Goal: Navigation & Orientation: Find specific page/section

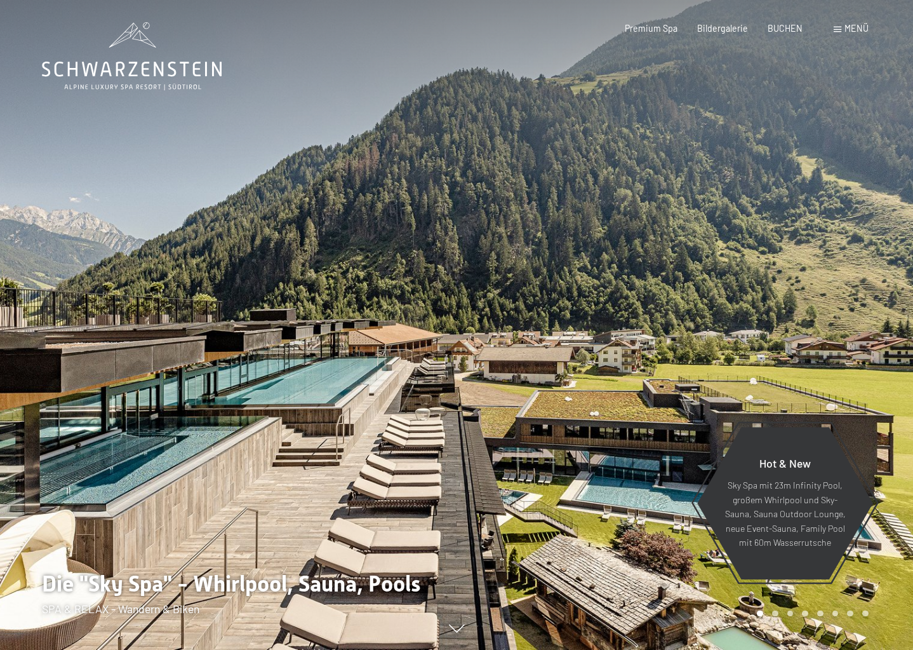
click at [839, 30] on span at bounding box center [838, 30] width 8 height 6
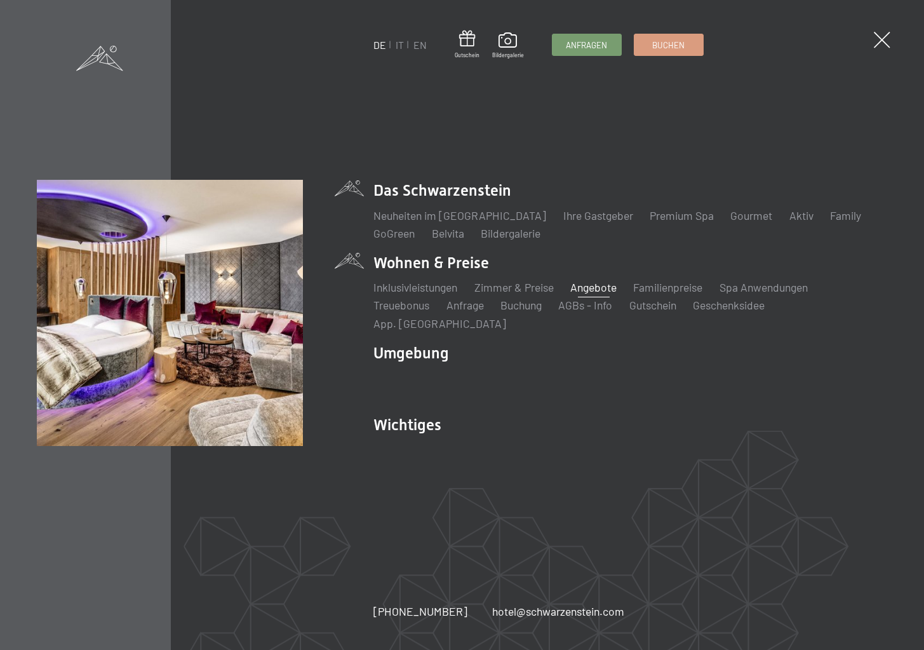
click at [601, 294] on link "Angebote" at bounding box center [593, 287] width 46 height 14
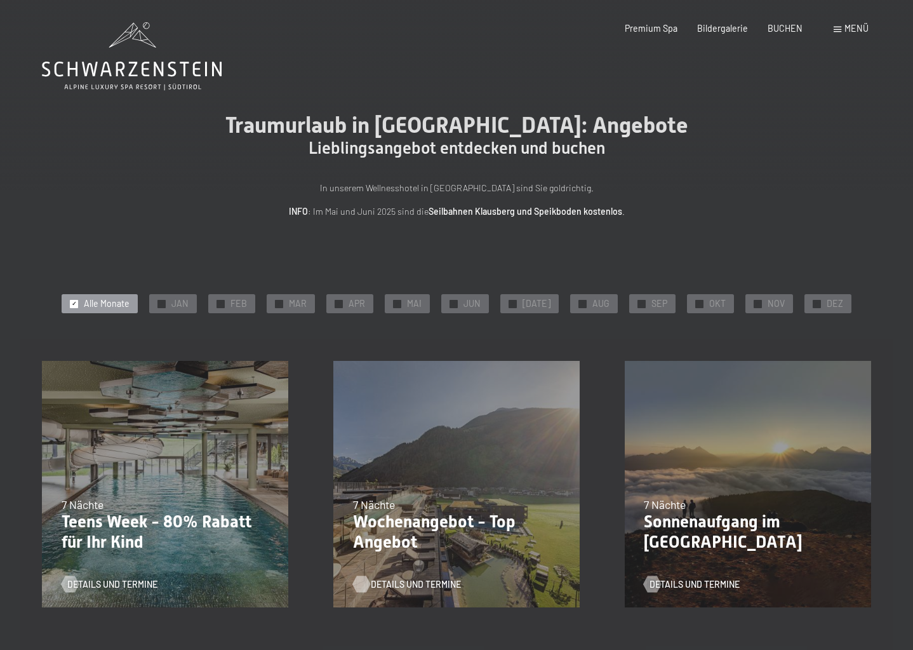
click at [385, 584] on span "Details und Termine" at bounding box center [416, 584] width 90 height 13
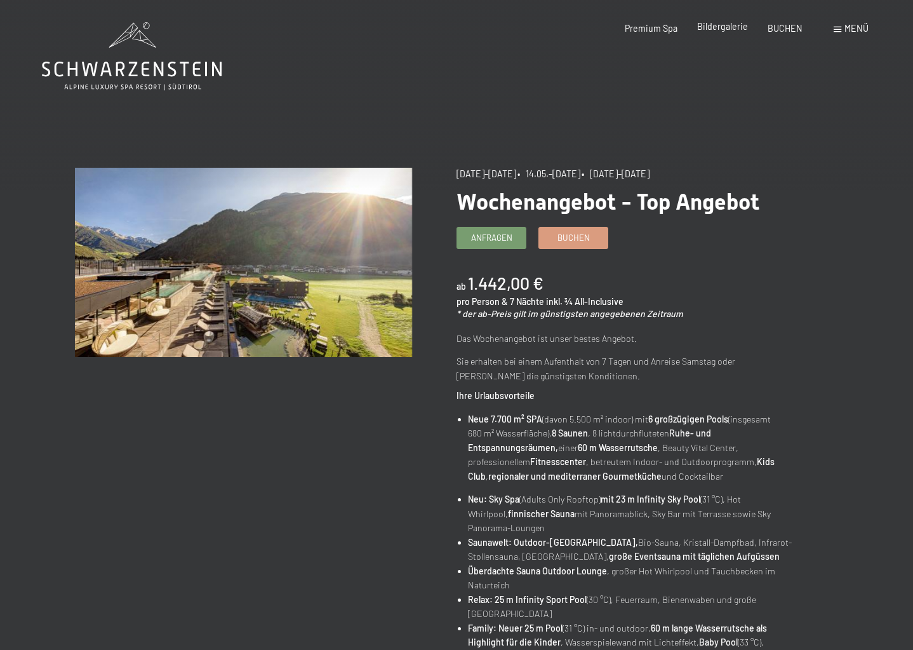
click at [735, 26] on span "Bildergalerie" at bounding box center [722, 26] width 51 height 11
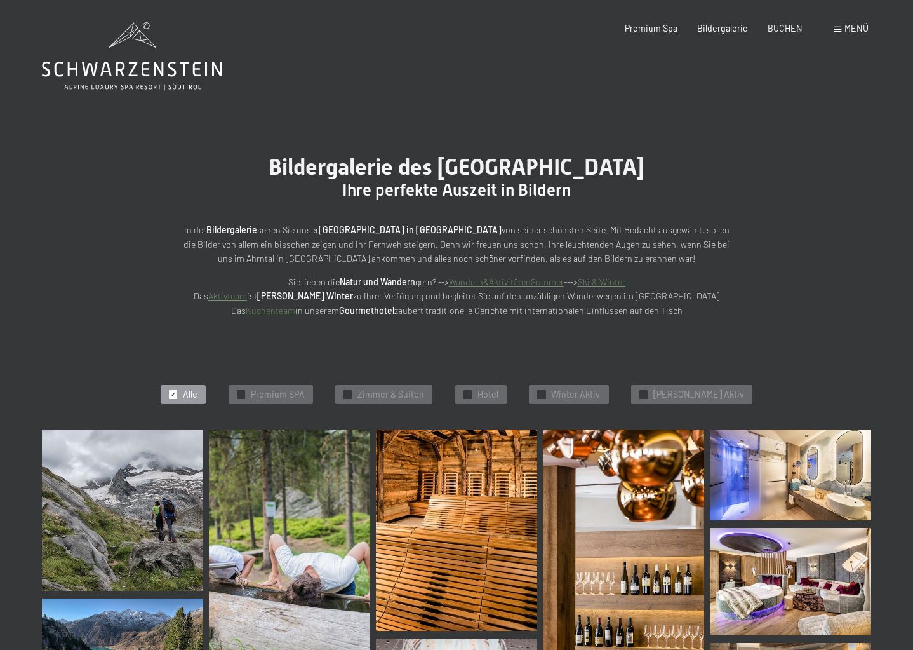
click at [847, 28] on span "Menü" at bounding box center [857, 28] width 24 height 11
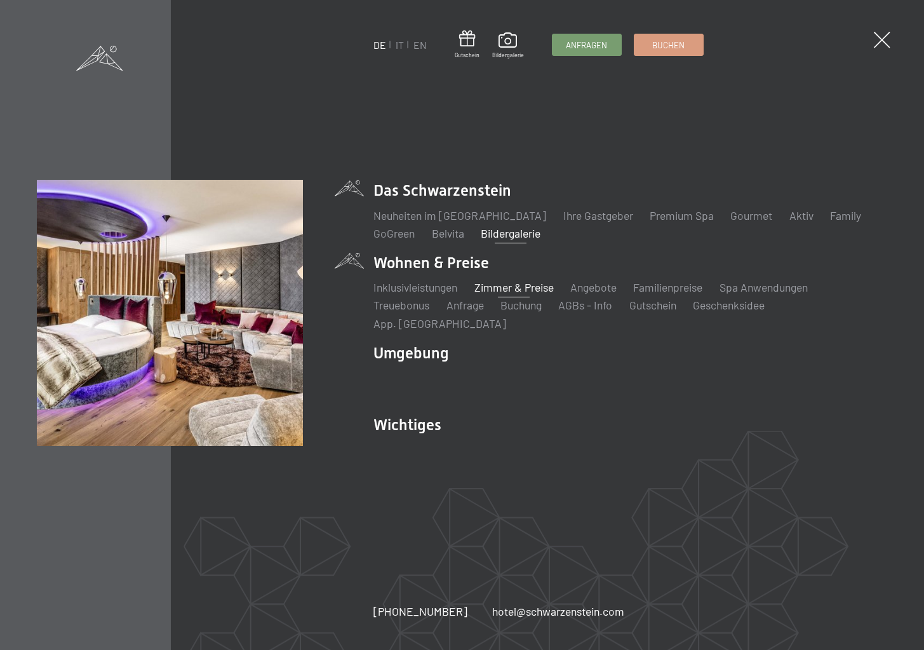
click at [511, 294] on link "Zimmer & Preise" at bounding box center [513, 287] width 79 height 14
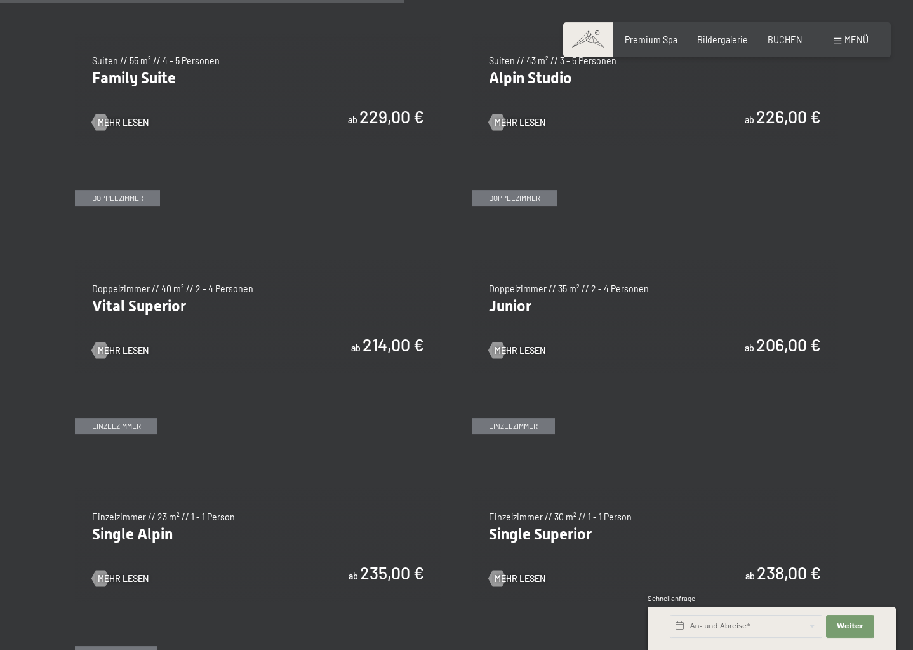
scroll to position [1490, 0]
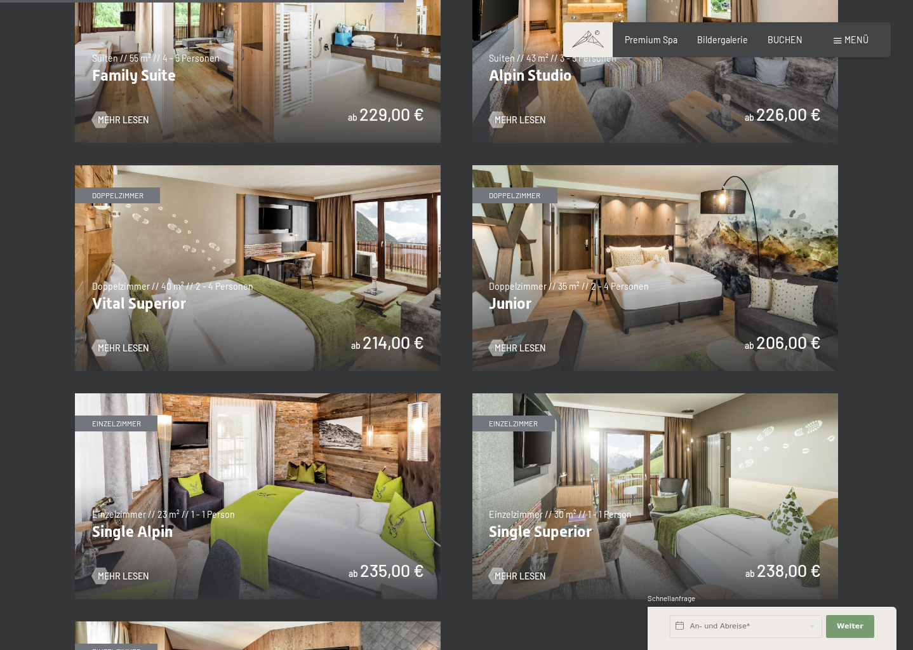
click at [278, 282] on img at bounding box center [258, 268] width 366 height 206
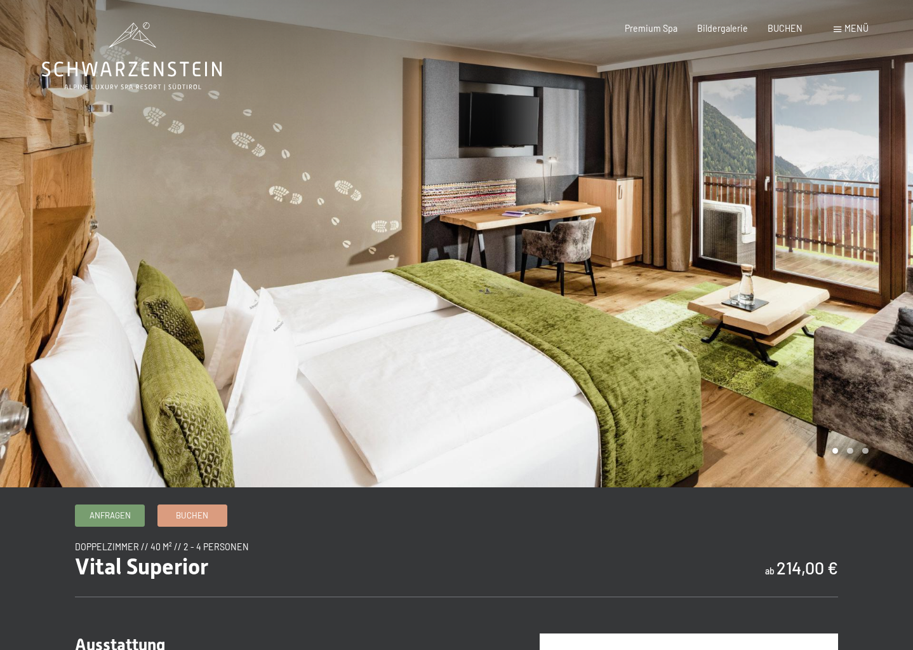
click at [892, 265] on div at bounding box center [685, 243] width 457 height 487
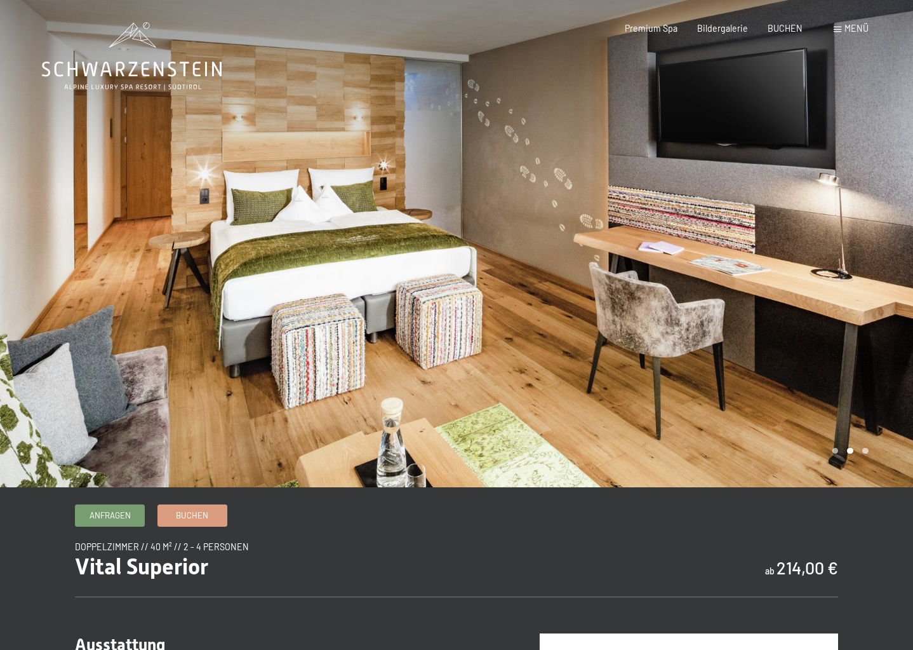
click at [892, 265] on div at bounding box center [685, 243] width 457 height 487
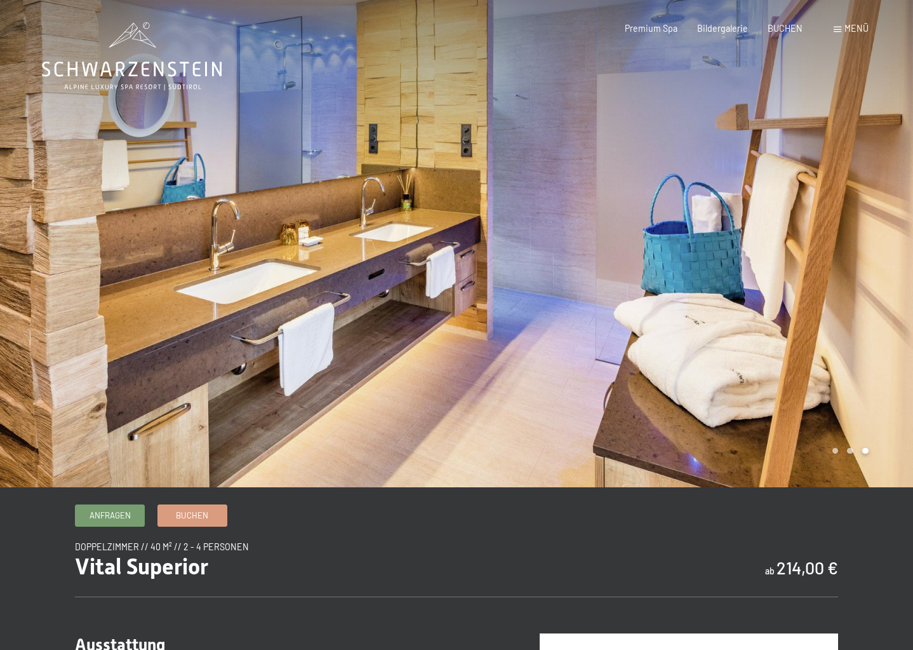
click at [892, 265] on div at bounding box center [685, 243] width 457 height 487
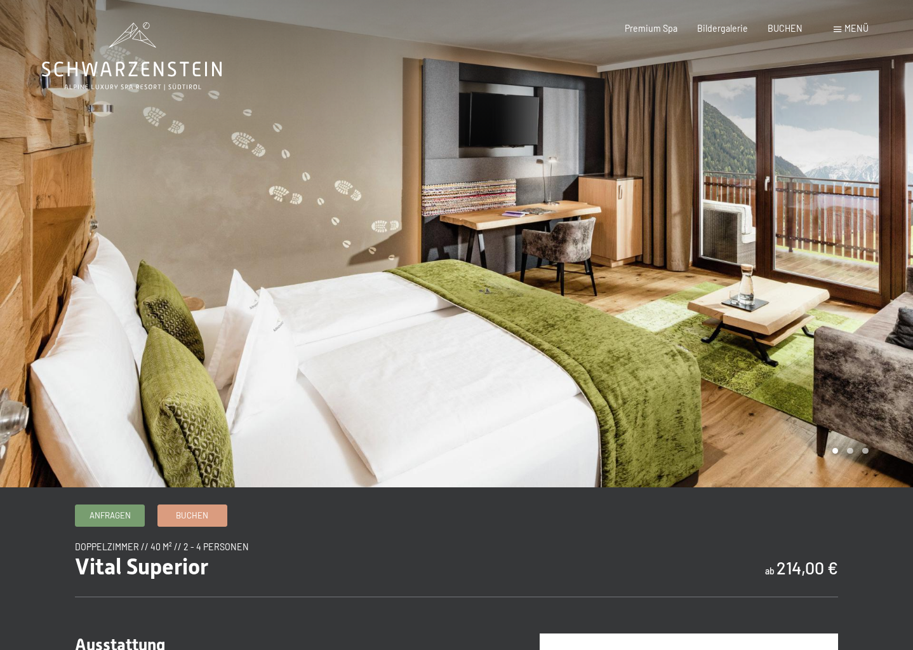
click at [892, 265] on div at bounding box center [685, 243] width 457 height 487
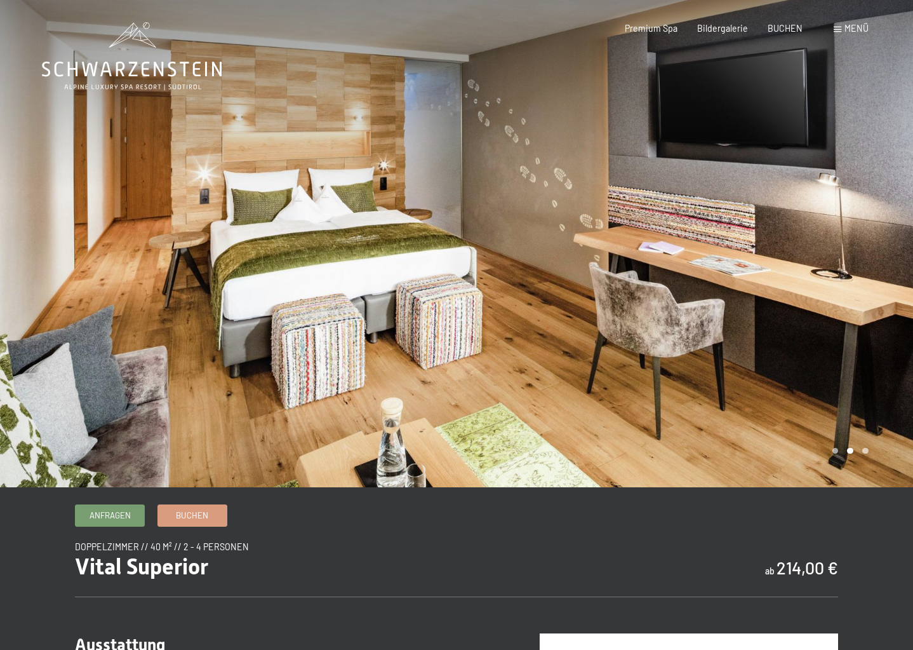
click at [837, 28] on span at bounding box center [838, 30] width 8 height 6
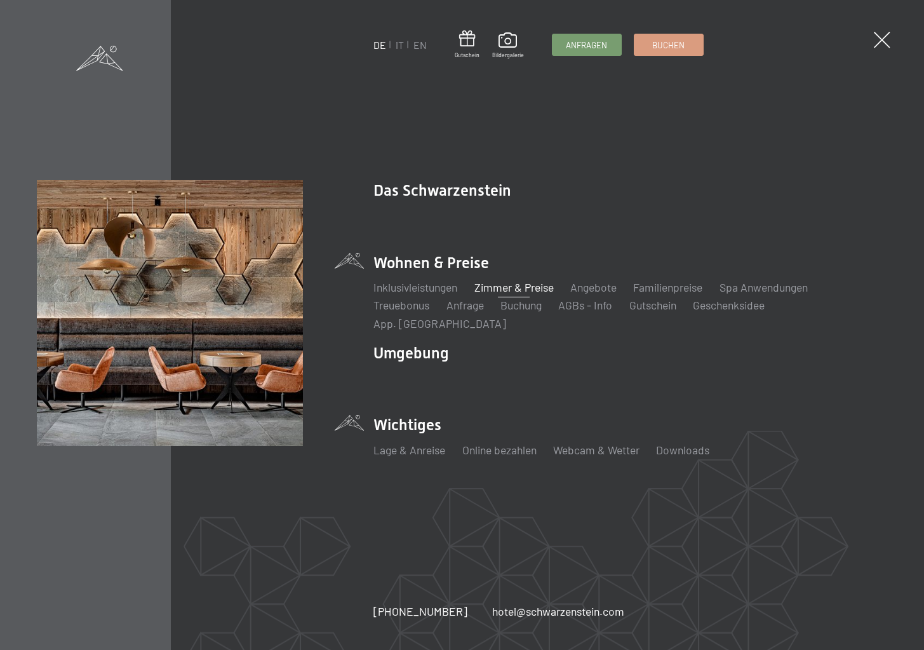
click at [819, 452] on div "Lage & Anreise Online bezahlen Webcam & Wetter Downloads" at bounding box center [630, 453] width 514 height 34
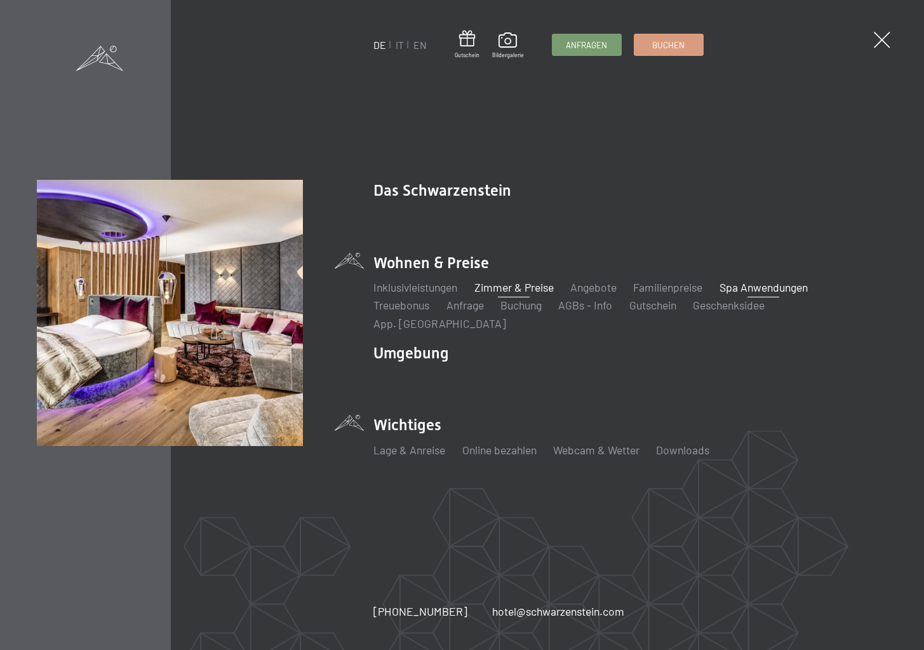
click at [763, 294] on link "Spa Anwendungen" at bounding box center [763, 287] width 88 height 14
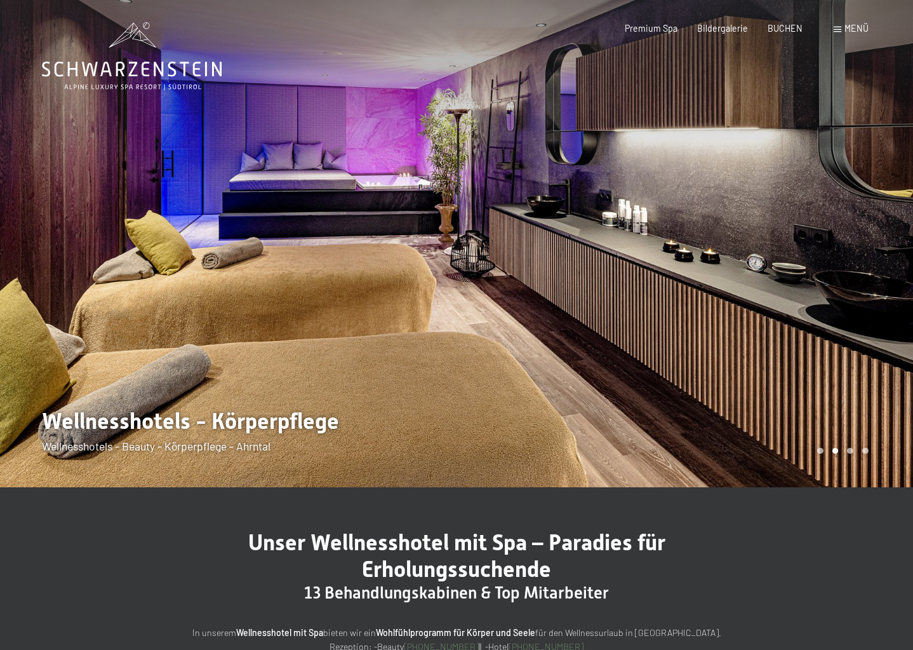
click at [123, 65] on icon at bounding box center [132, 56] width 180 height 68
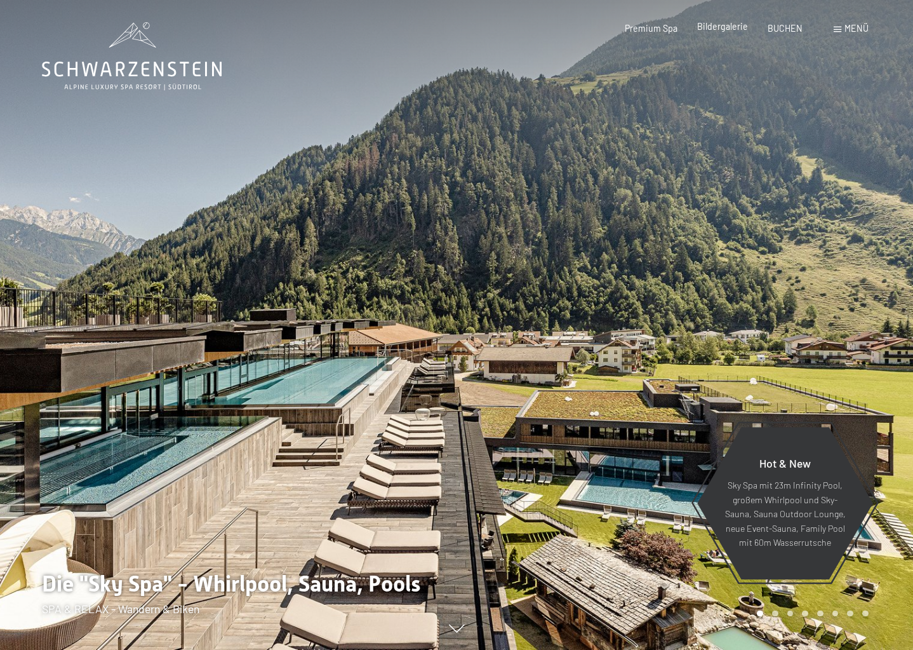
click at [712, 28] on span "Bildergalerie" at bounding box center [722, 26] width 51 height 11
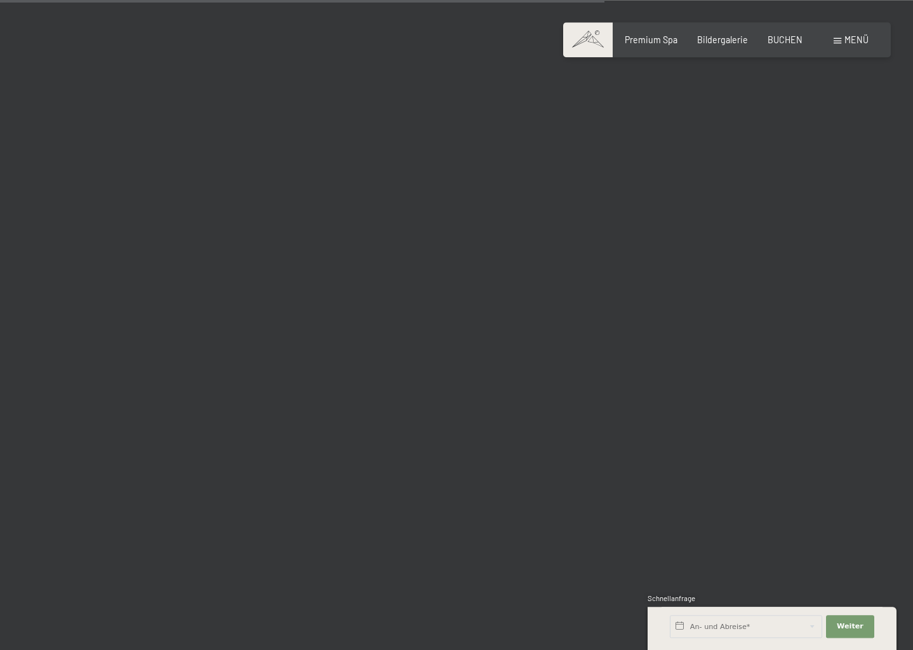
scroll to position [8809, 0]
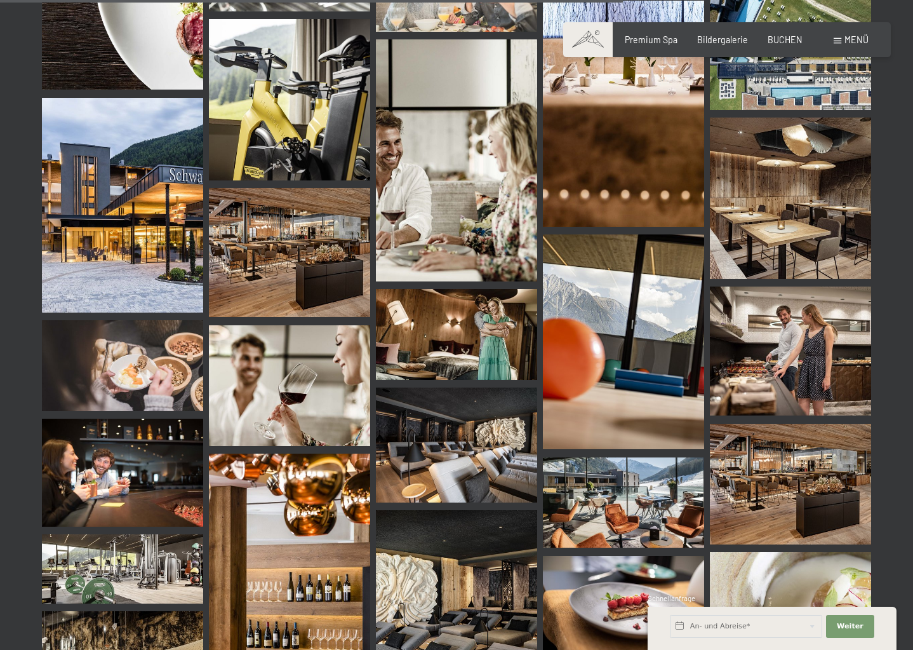
click at [842, 39] on div "Menü" at bounding box center [851, 40] width 35 height 13
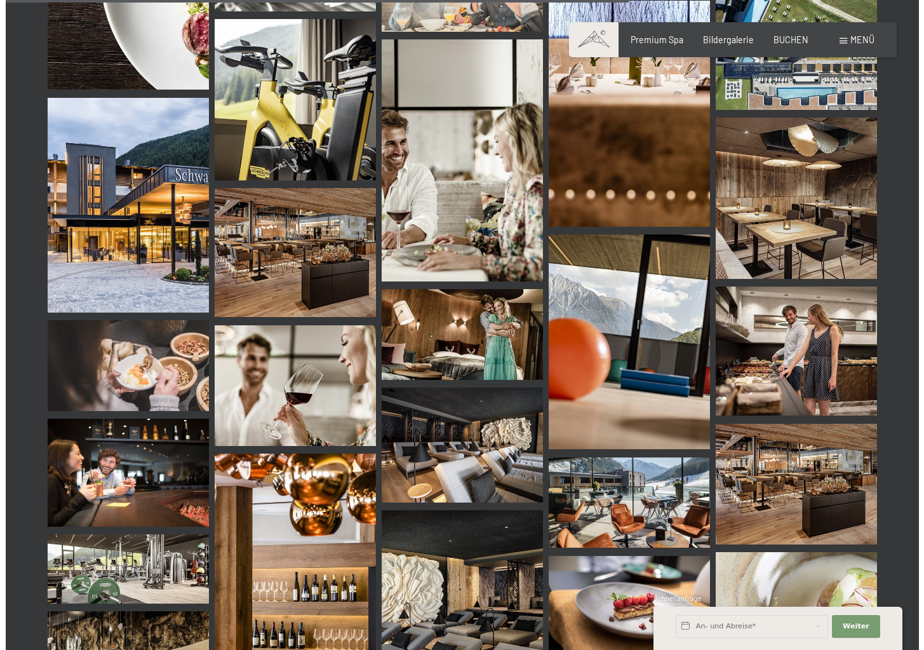
scroll to position [8914, 0]
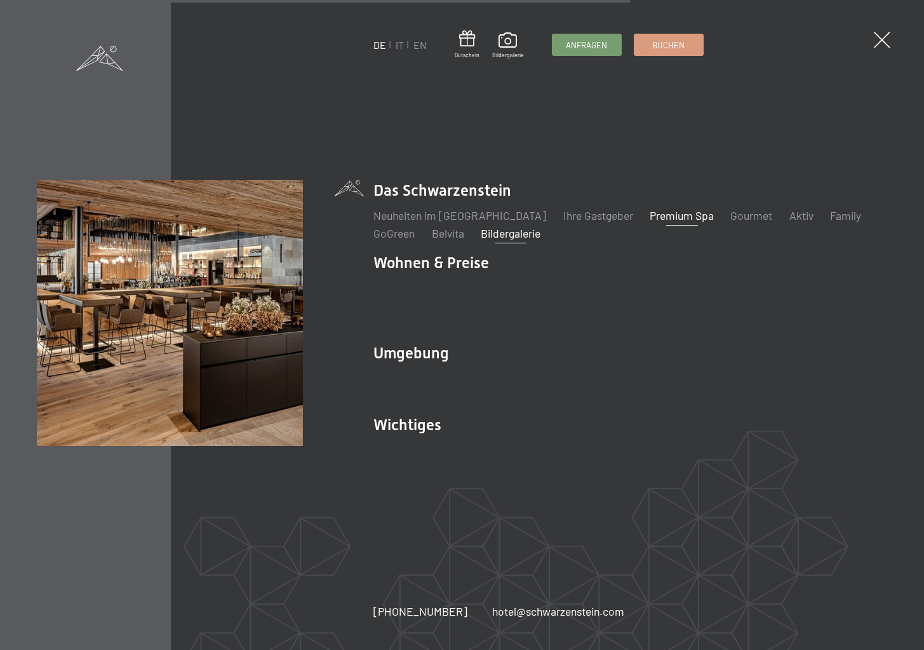
click at [669, 222] on link "Premium Spa" at bounding box center [682, 215] width 64 height 14
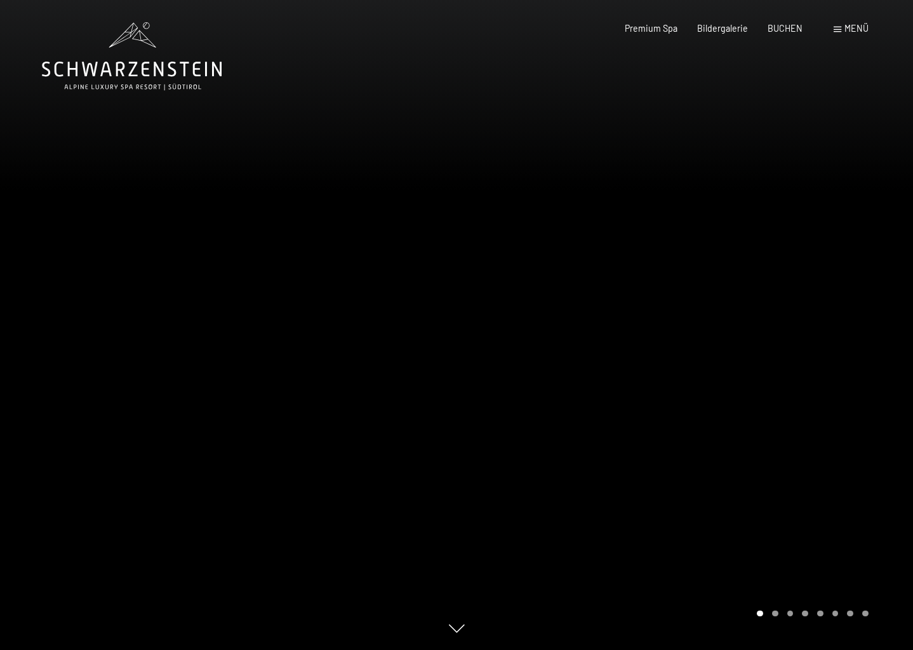
click at [846, 311] on div at bounding box center [685, 325] width 457 height 650
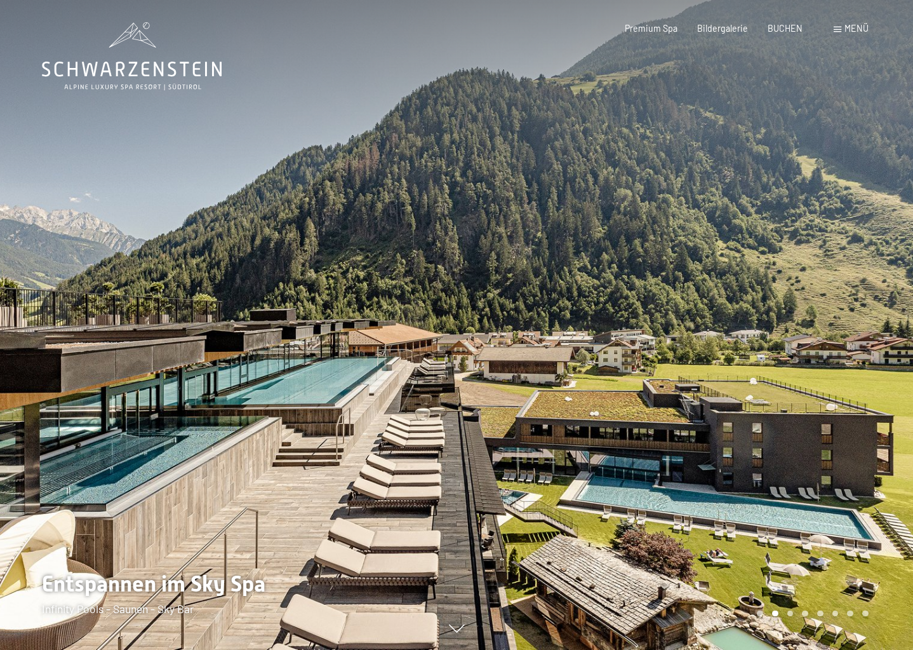
click at [846, 311] on div at bounding box center [685, 325] width 457 height 650
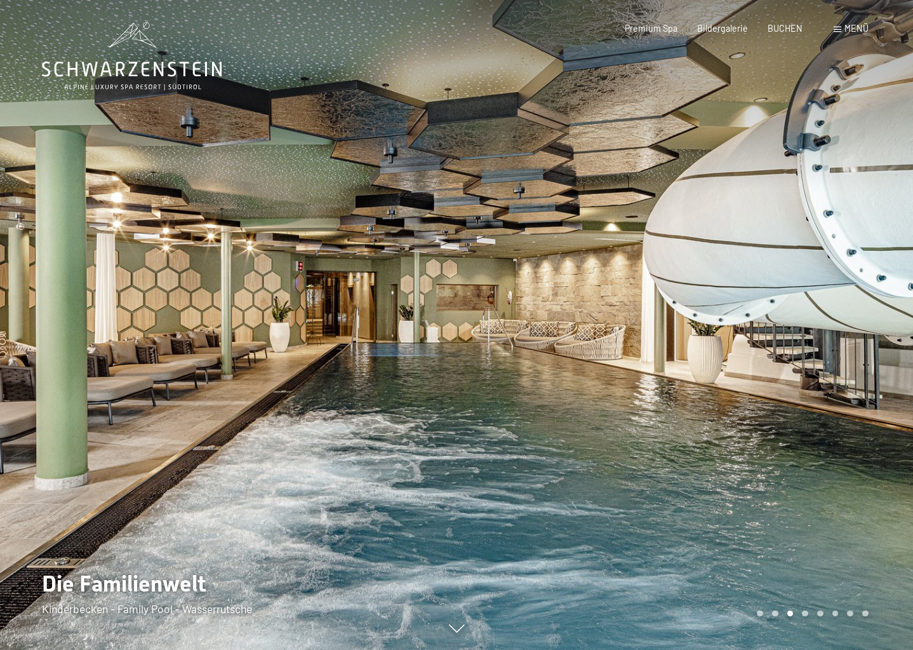
click at [846, 311] on div at bounding box center [685, 325] width 457 height 650
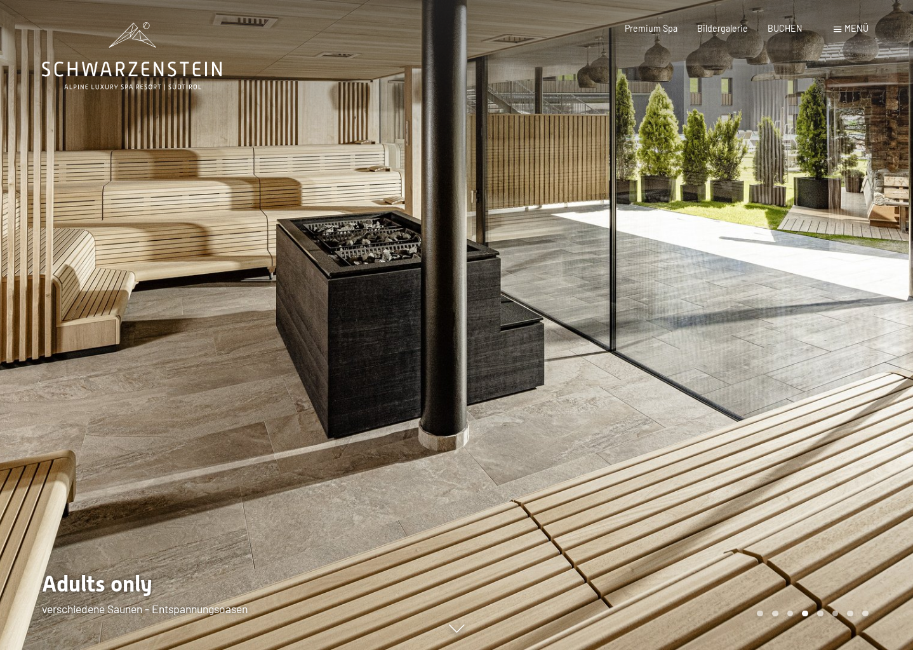
click at [846, 311] on div at bounding box center [685, 325] width 457 height 650
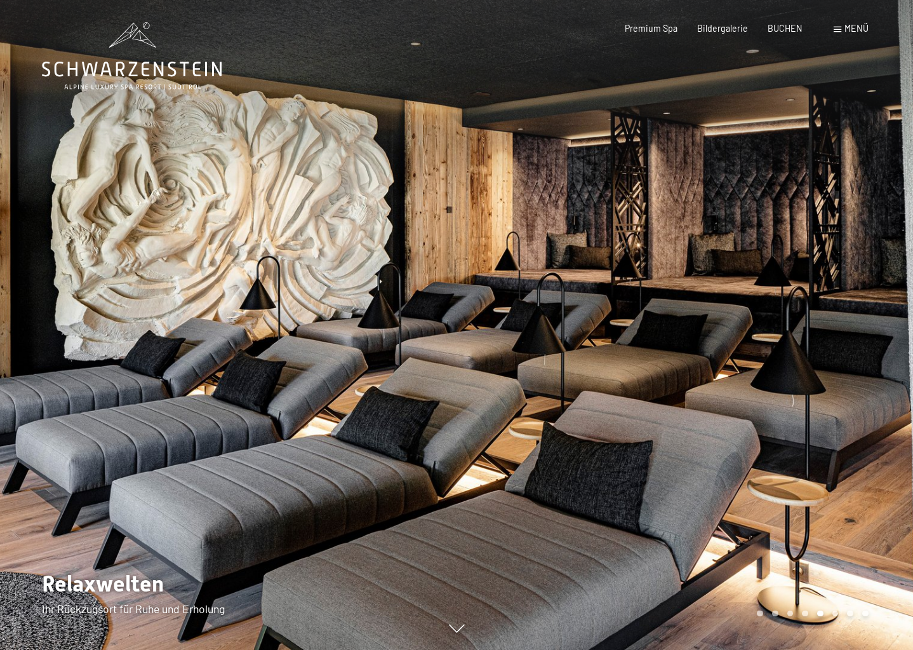
click at [846, 311] on div at bounding box center [685, 325] width 457 height 650
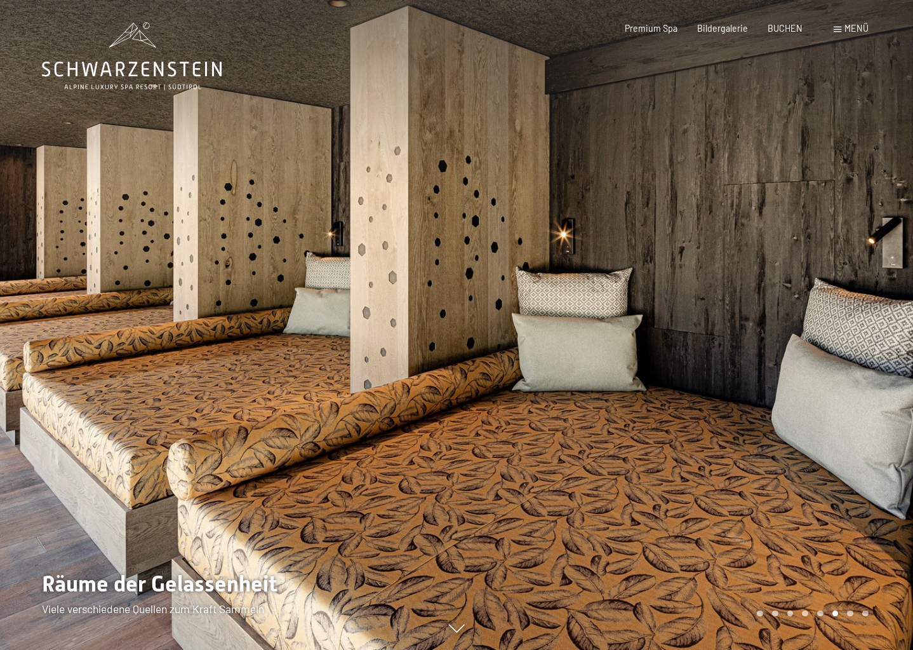
click at [846, 311] on div at bounding box center [685, 325] width 457 height 650
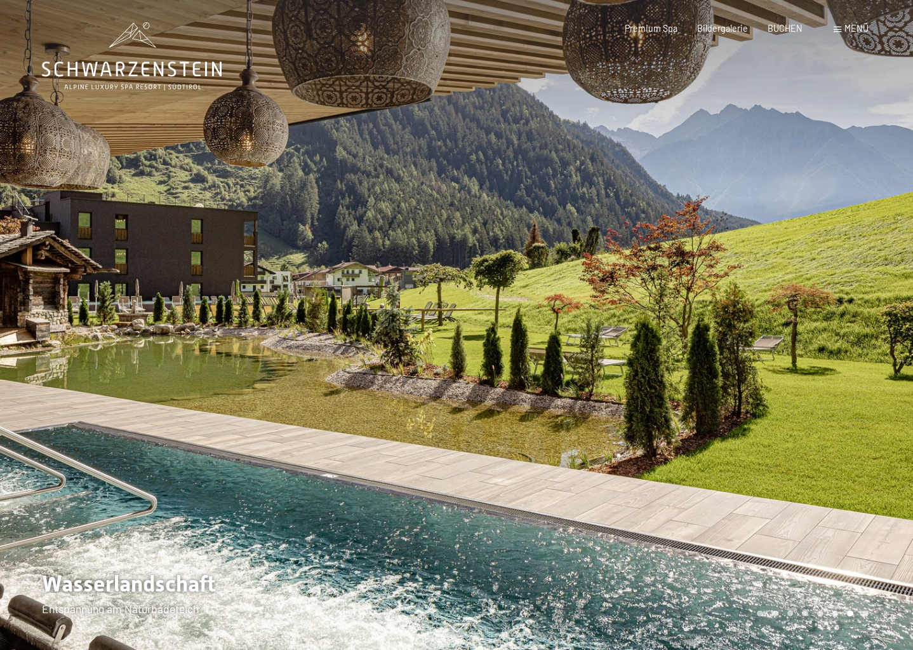
click at [847, 311] on div at bounding box center [685, 325] width 457 height 650
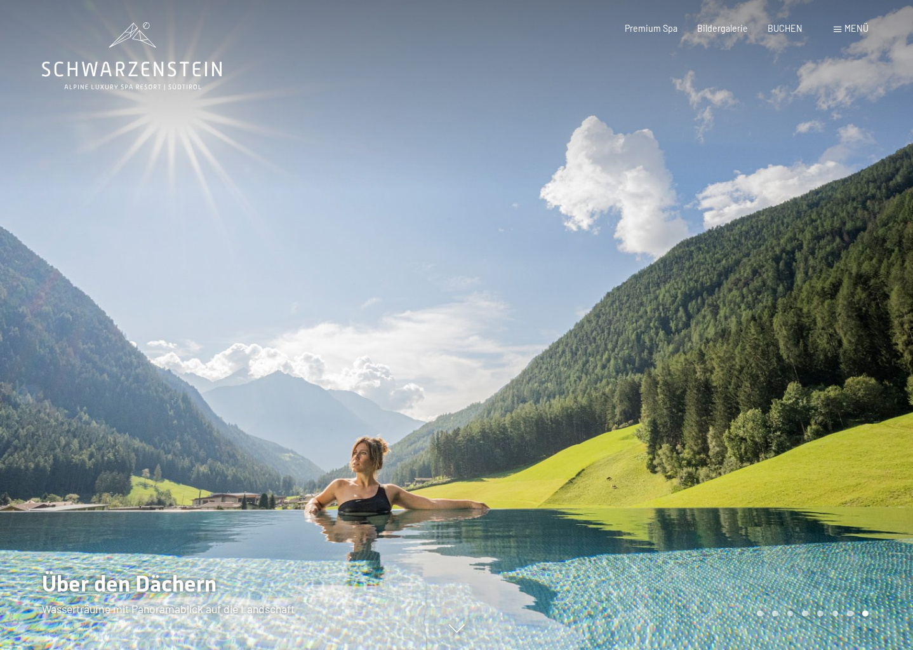
click at [847, 311] on div at bounding box center [685, 325] width 457 height 650
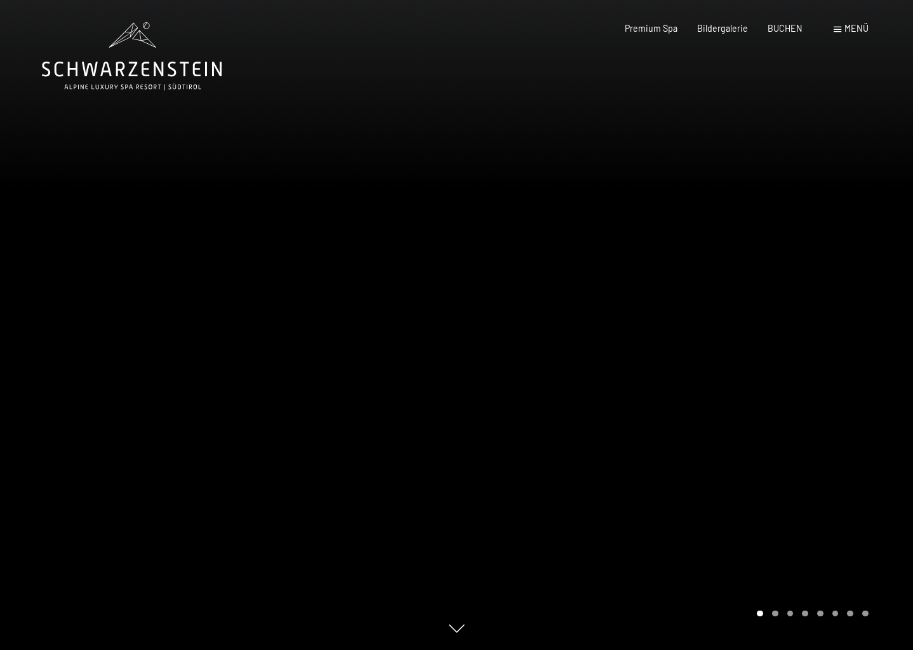
click at [864, 324] on div at bounding box center [685, 325] width 457 height 650
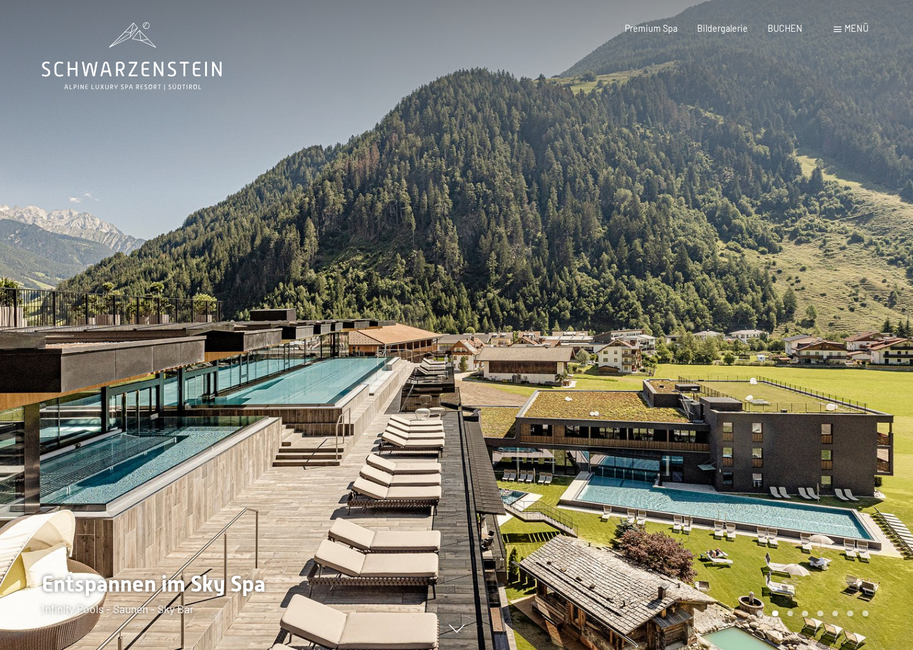
click at [864, 324] on div at bounding box center [685, 325] width 457 height 650
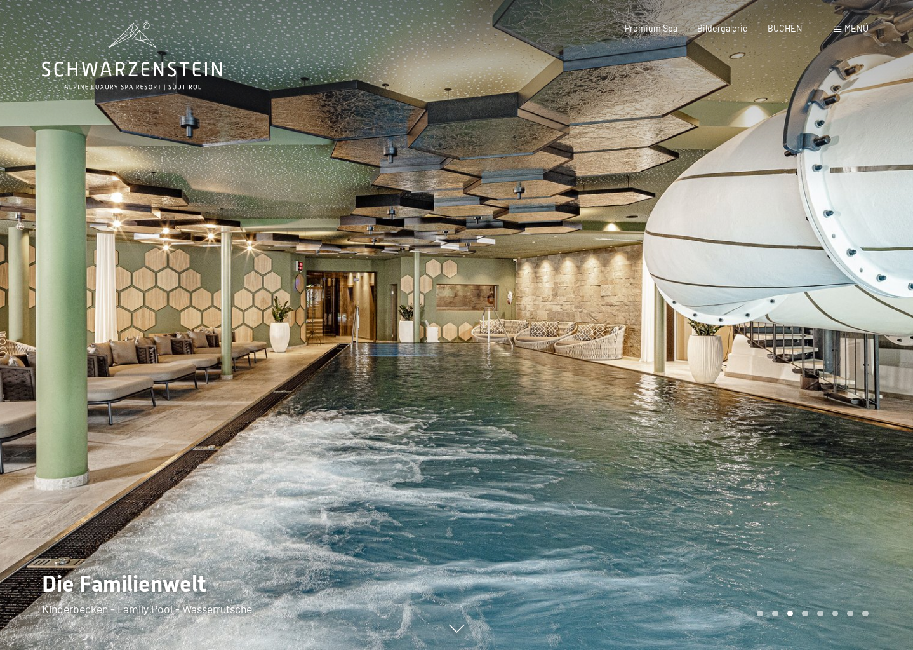
click at [864, 324] on div at bounding box center [685, 325] width 457 height 650
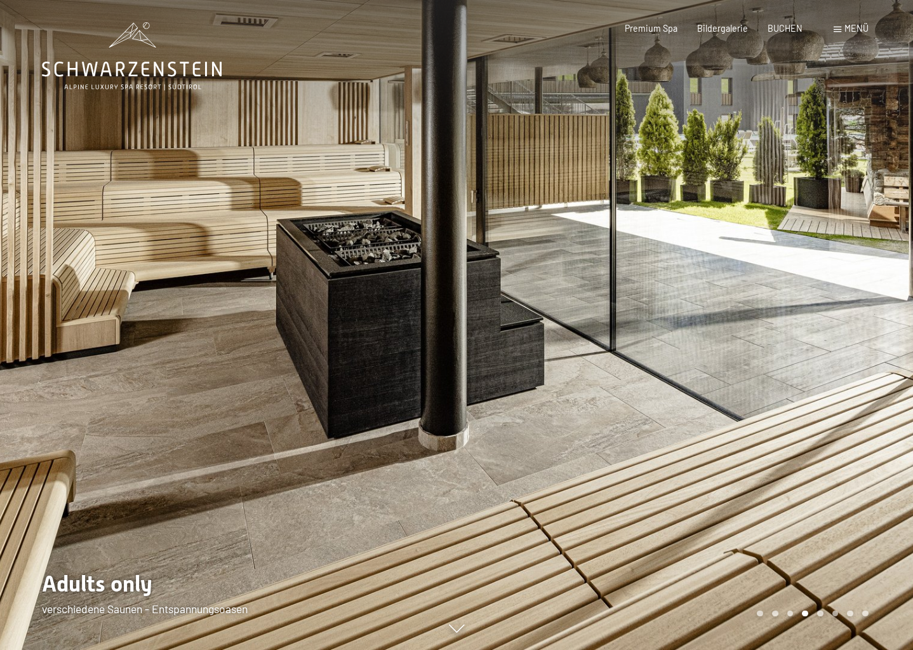
click at [864, 324] on div at bounding box center [685, 325] width 457 height 650
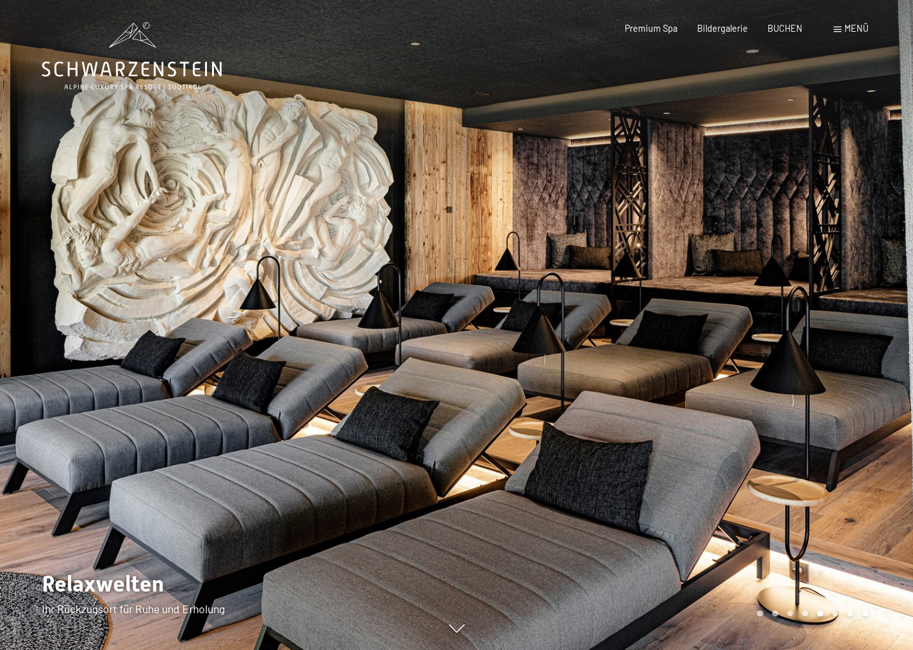
click at [157, 68] on icon at bounding box center [132, 69] width 180 height 15
